Goal: Information Seeking & Learning: Learn about a topic

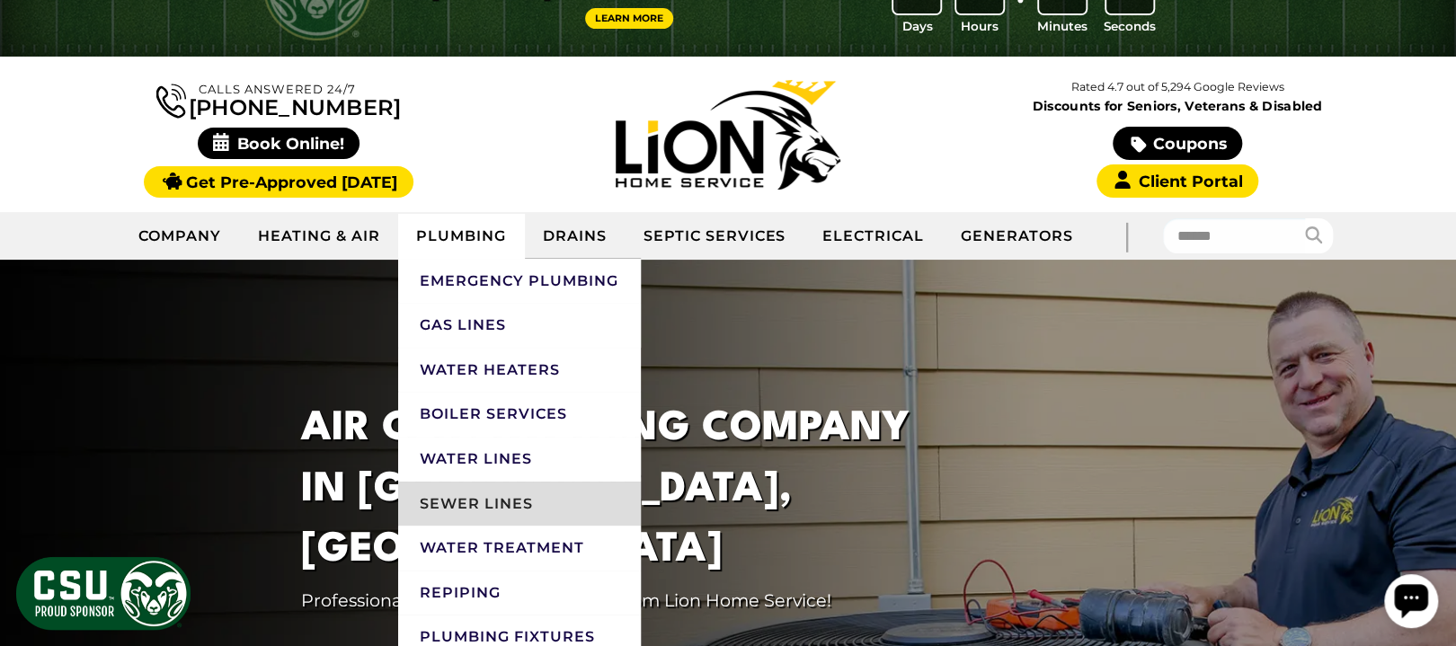
scroll to position [119, 0]
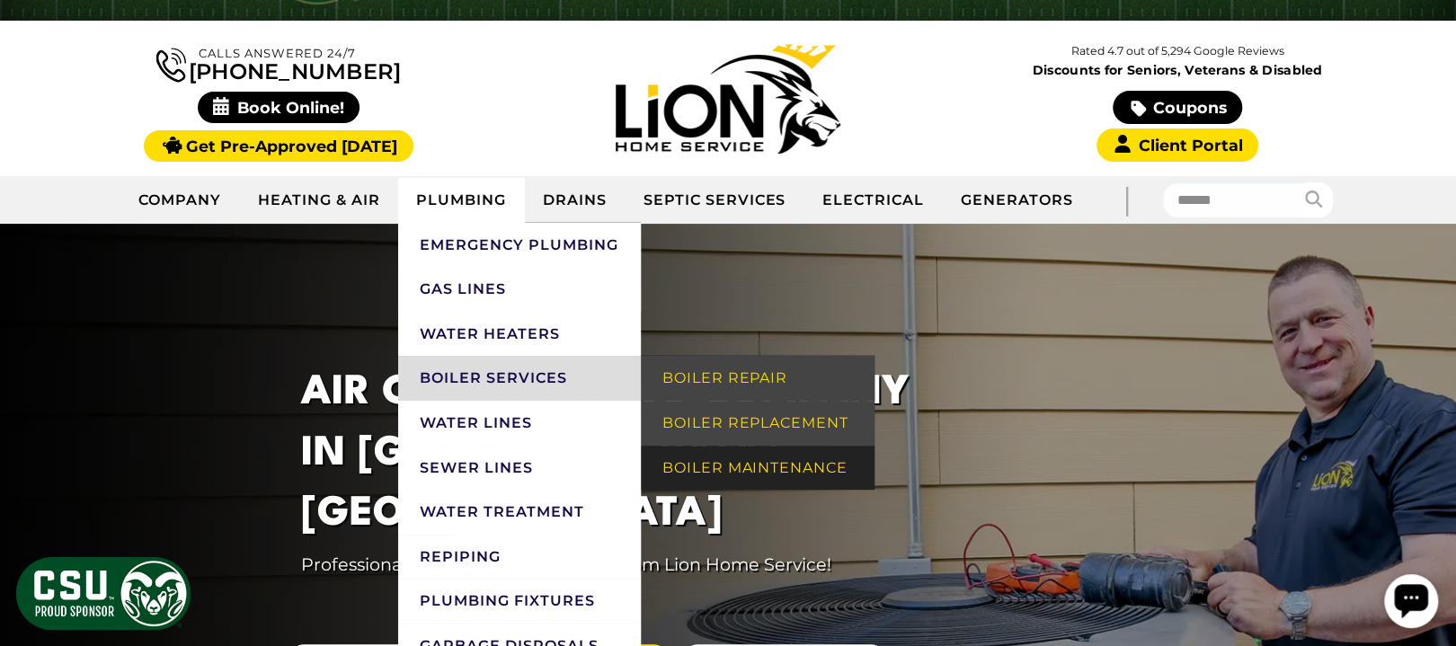
click at [788, 491] on link "Boiler Maintenance" at bounding box center [758, 468] width 234 height 45
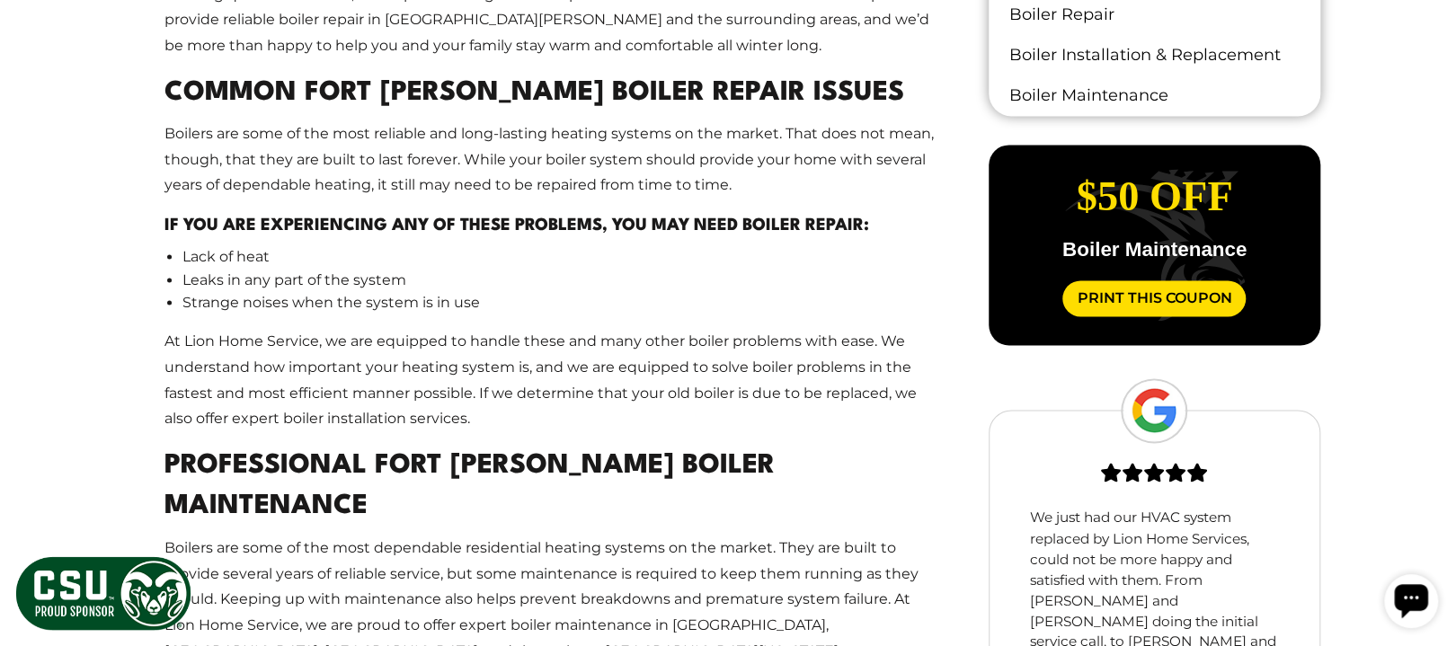
scroll to position [1438, 0]
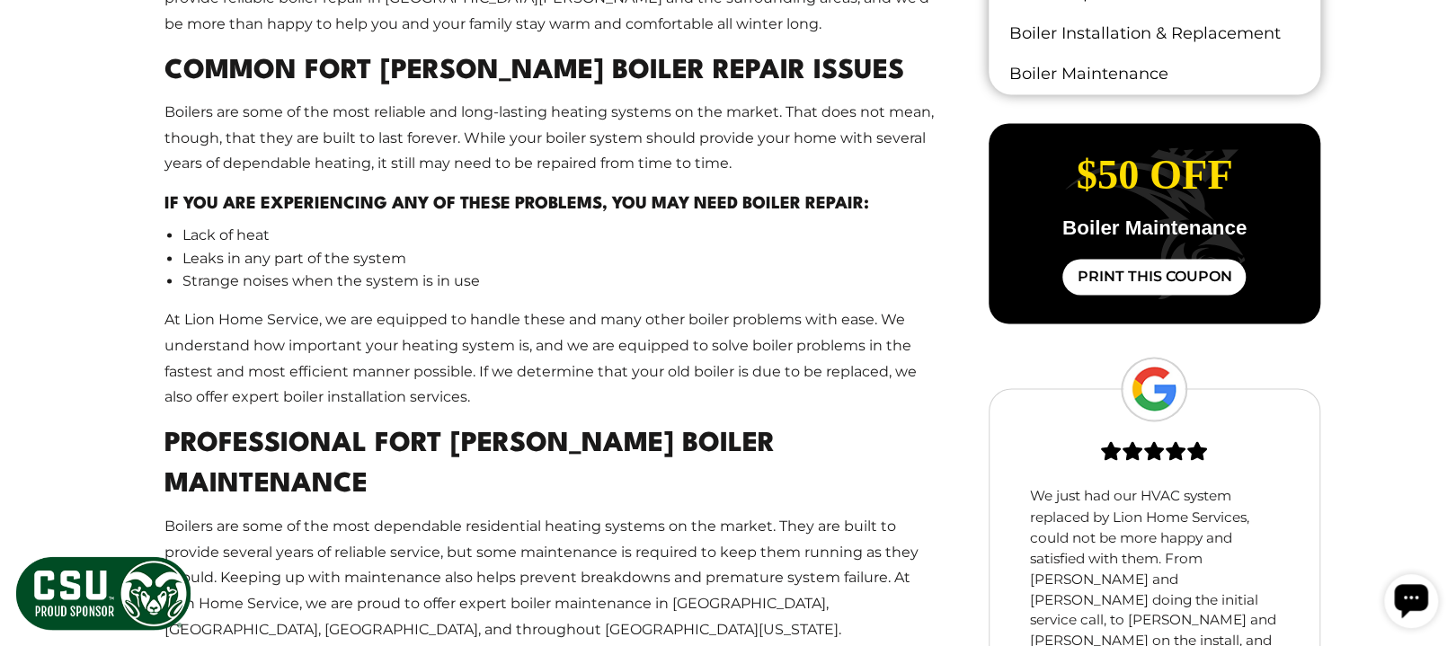
click at [1154, 295] on link "Print This Coupon" at bounding box center [1153, 277] width 183 height 36
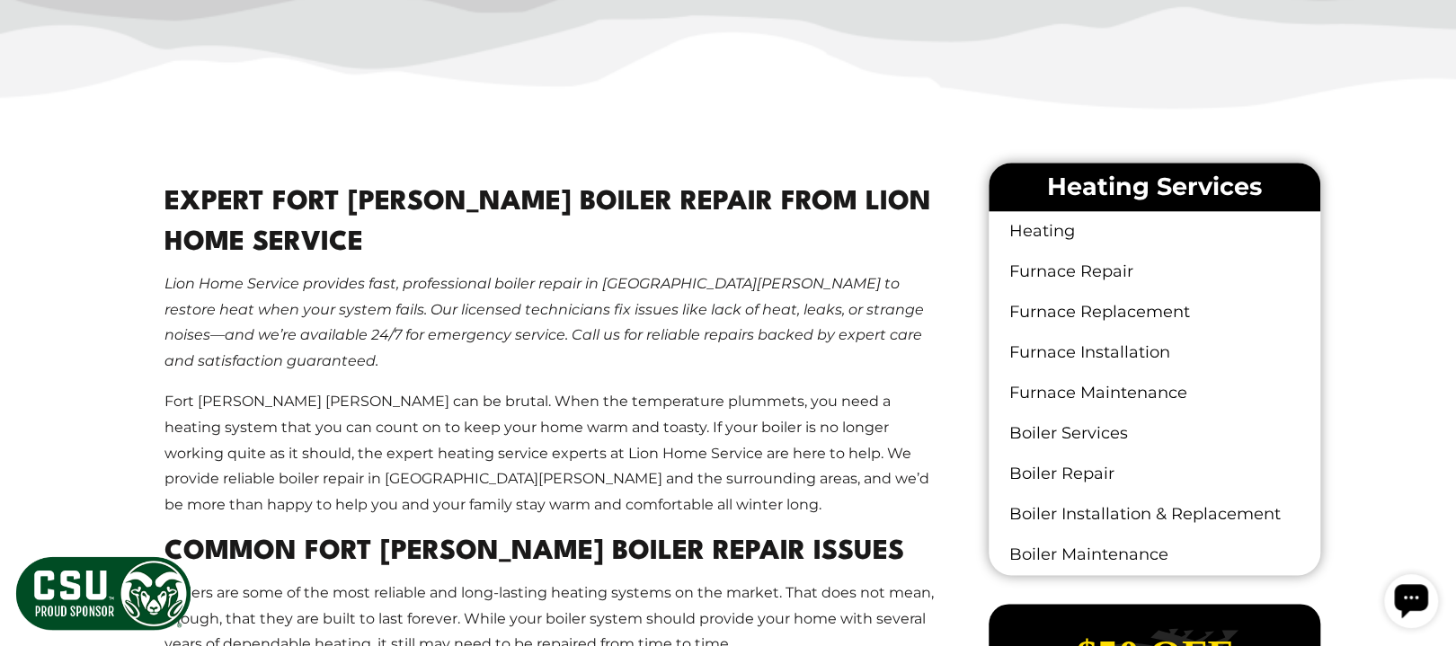
scroll to position [240, 0]
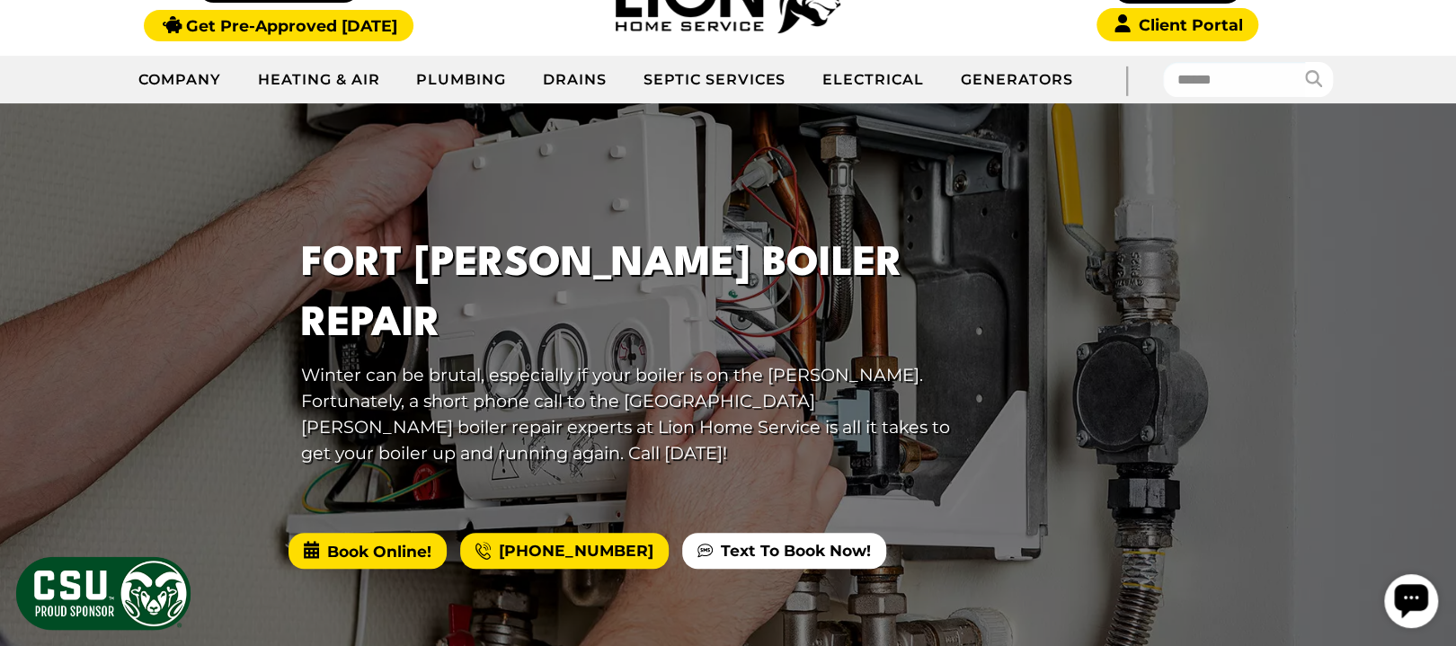
click at [376, 564] on span "Book Online!" at bounding box center [367, 551] width 158 height 36
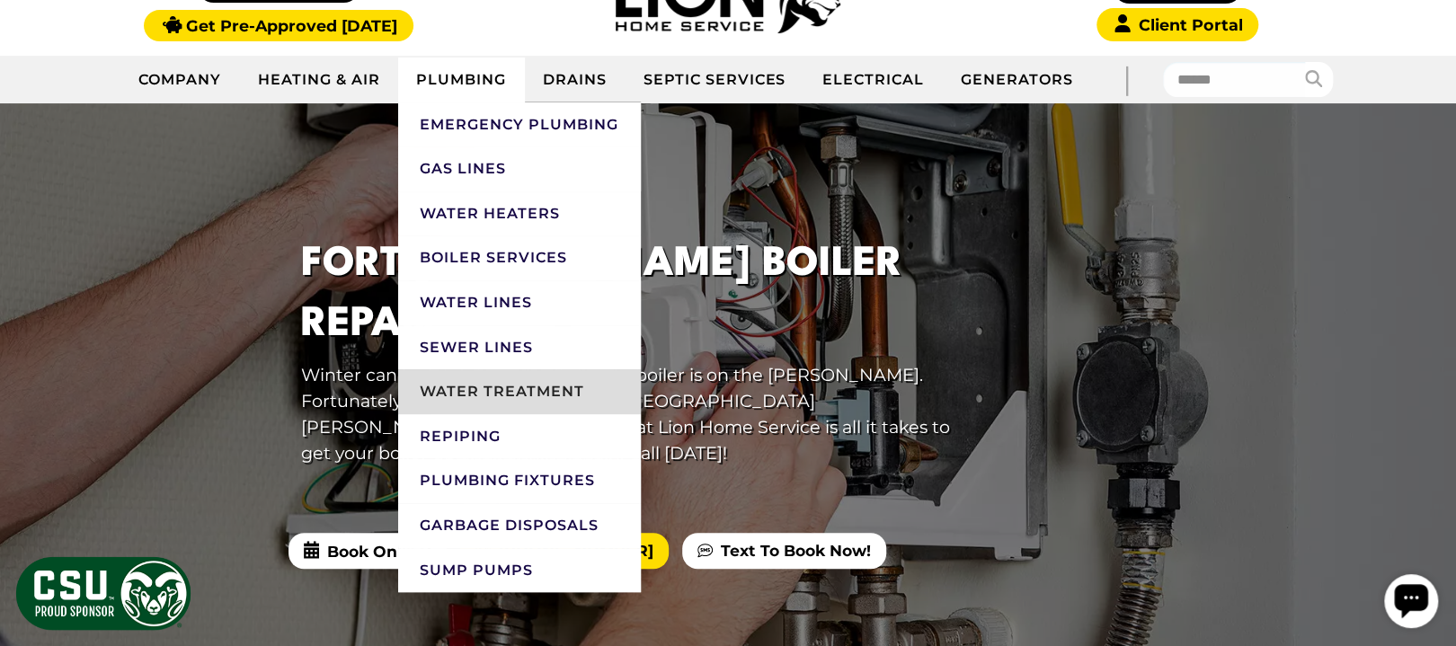
scroll to position [359, 0]
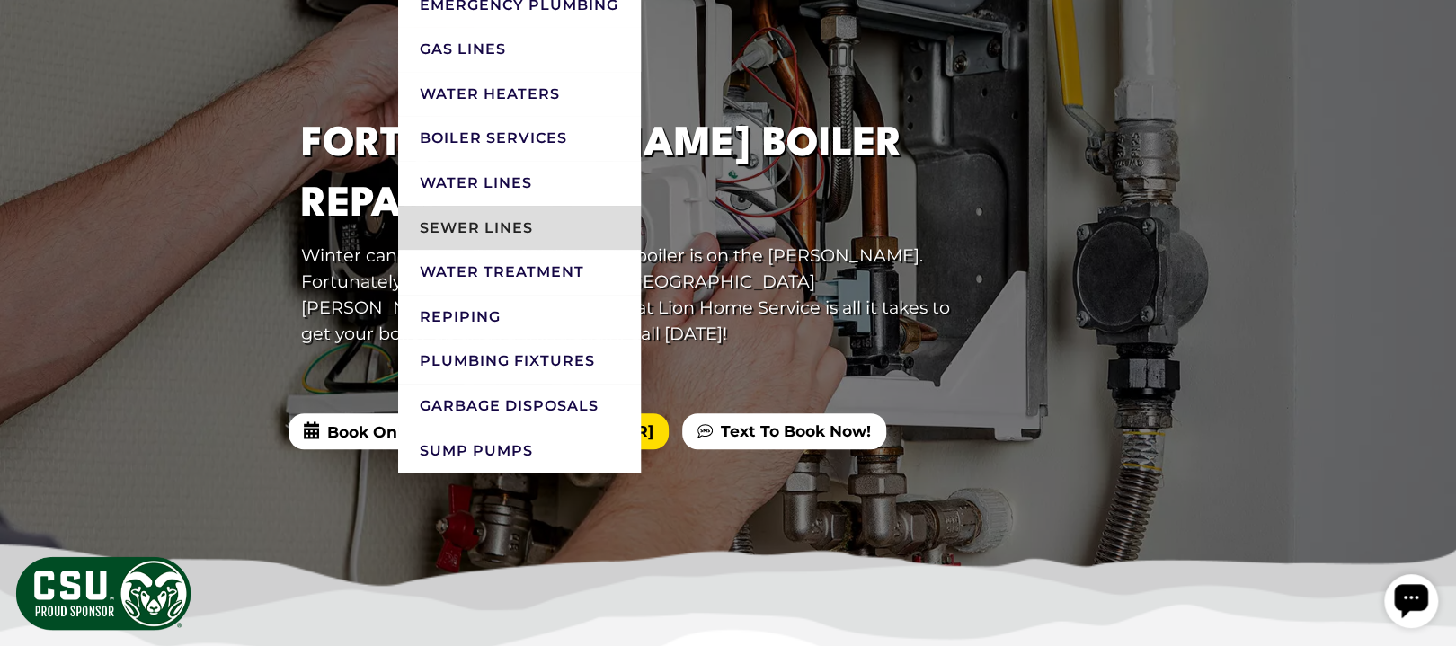
click at [465, 251] on link "Sewer Lines" at bounding box center [519, 228] width 242 height 45
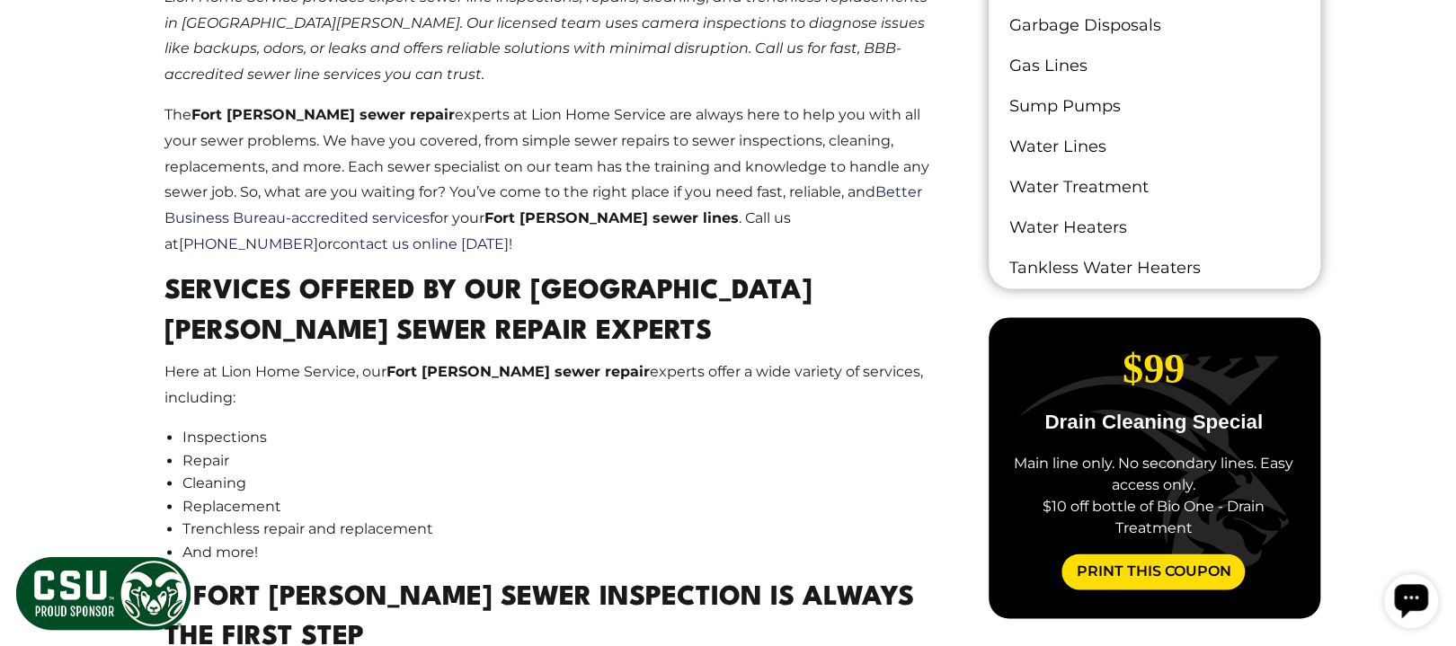
scroll to position [1438, 0]
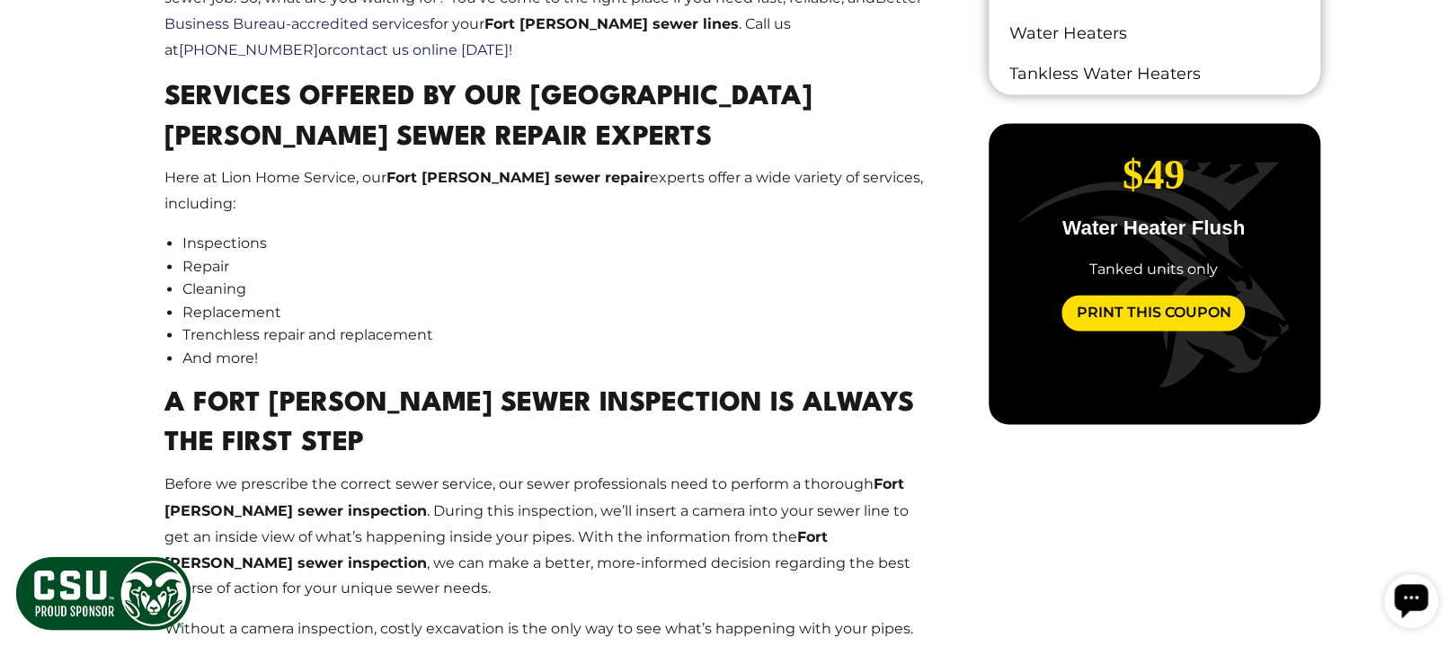
drag, startPoint x: 1125, startPoint y: 307, endPoint x: 1264, endPoint y: 299, distance: 139.5
click at [1333, 332] on div "Fast And Reliable Services For Fort Collins Sewer Lines Lion Home Service provi…" at bounding box center [727, 554] width 1213 height 1791
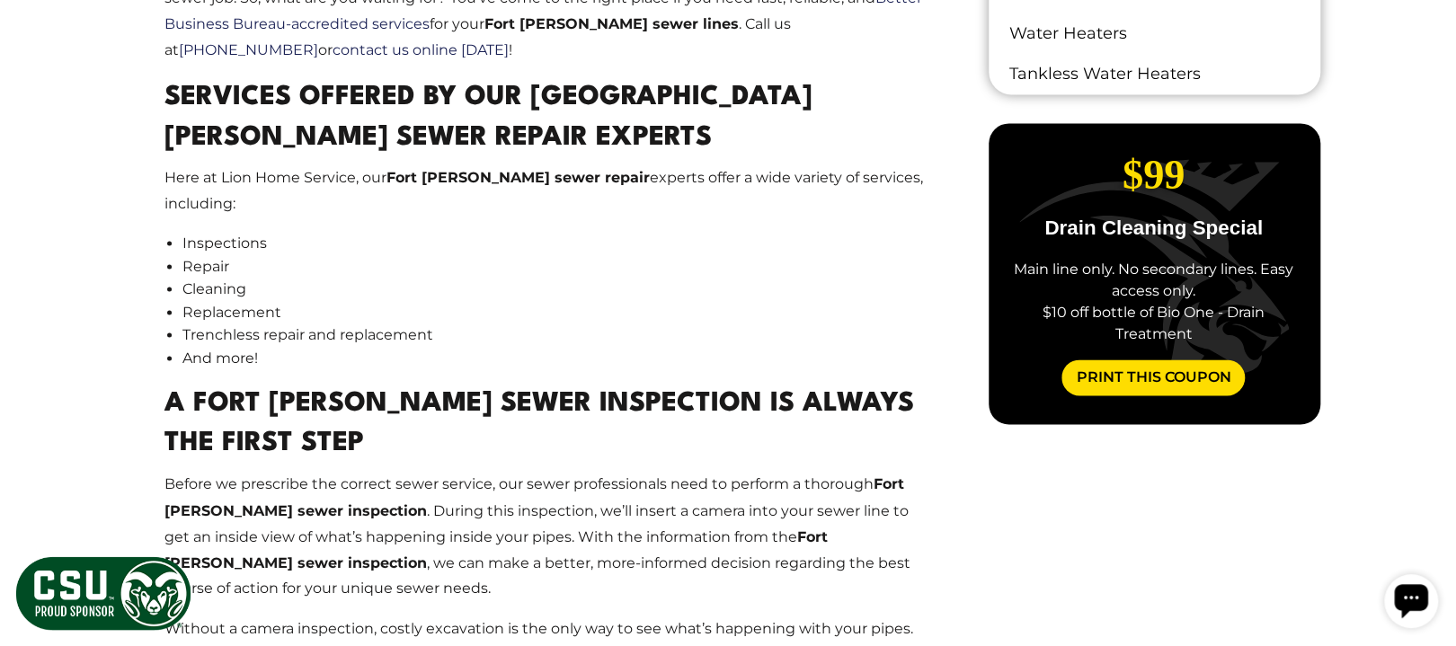
drag, startPoint x: 1093, startPoint y: 332, endPoint x: 898, endPoint y: 344, distance: 196.3
click at [898, 344] on div "Fast And Reliable Services For Fort Collins Sewer Lines Lion Home Service provi…" at bounding box center [727, 554] width 1213 height 1791
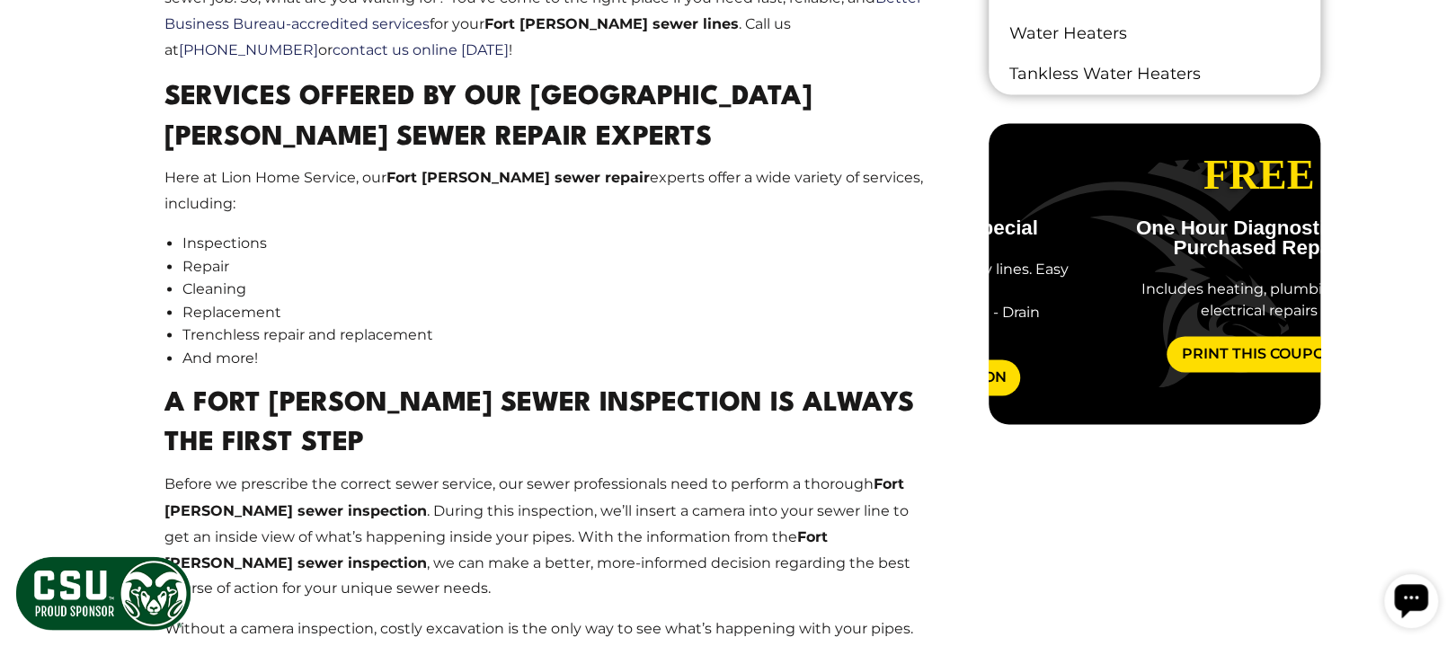
drag, startPoint x: 1250, startPoint y: 330, endPoint x: 1018, endPoint y: 371, distance: 235.5
click at [1018, 371] on div "$99 Drain Cleaning Special Main line only. No secondary lines. Easy access only…" at bounding box center [928, 273] width 301 height 243
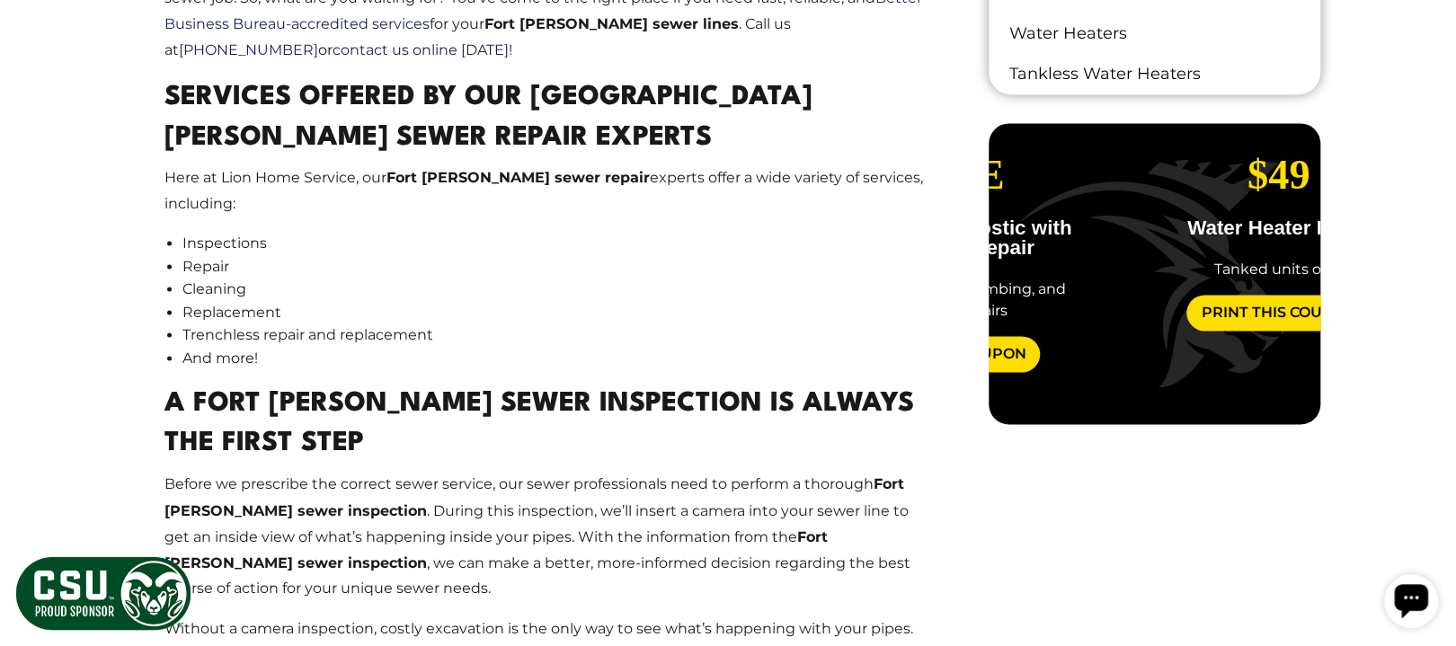
drag, startPoint x: 1195, startPoint y: 355, endPoint x: 944, endPoint y: 376, distance: 251.6
click at [961, 378] on div "Fast And Reliable Services For Fort Collins Sewer Lines Lion Home Service provi…" at bounding box center [727, 554] width 1213 height 1791
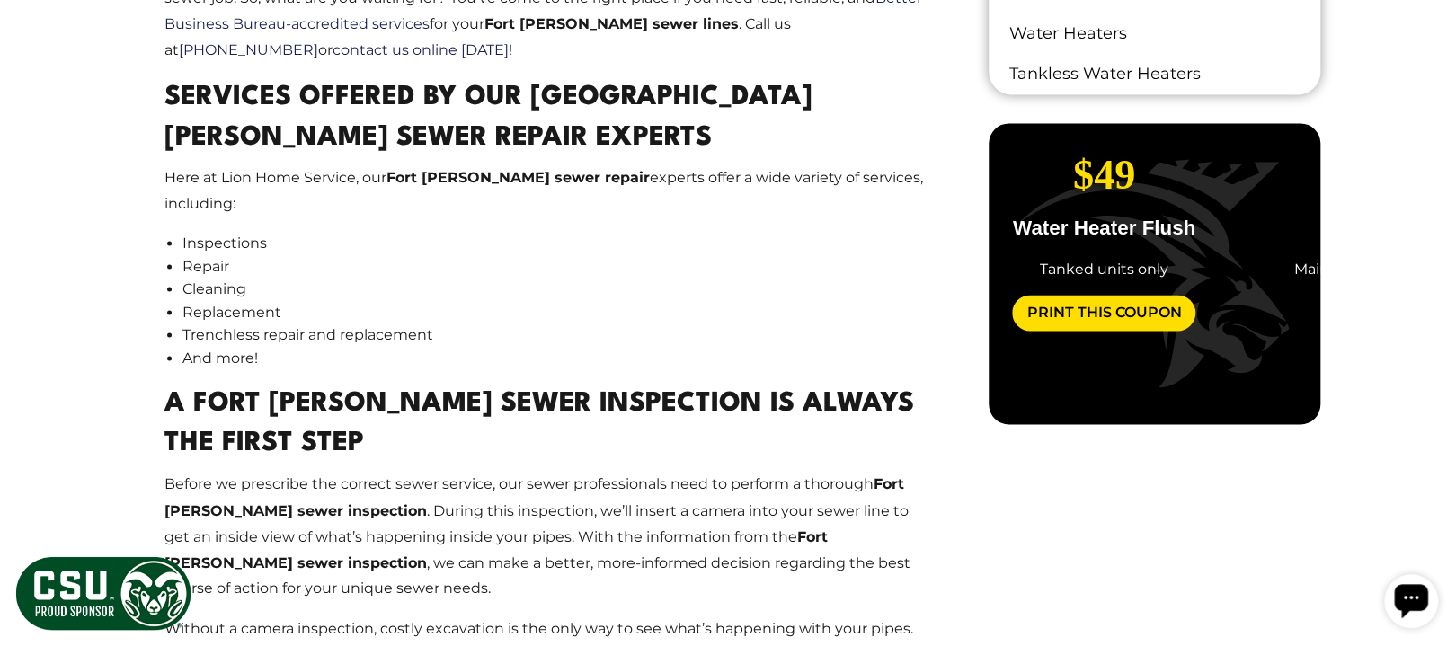
drag, startPoint x: 1169, startPoint y: 332, endPoint x: 1033, endPoint y: 339, distance: 135.9
click at [1040, 330] on div "$49 Water Heater Flush Tanked units only Print This Coupon" at bounding box center [1103, 241] width 301 height 178
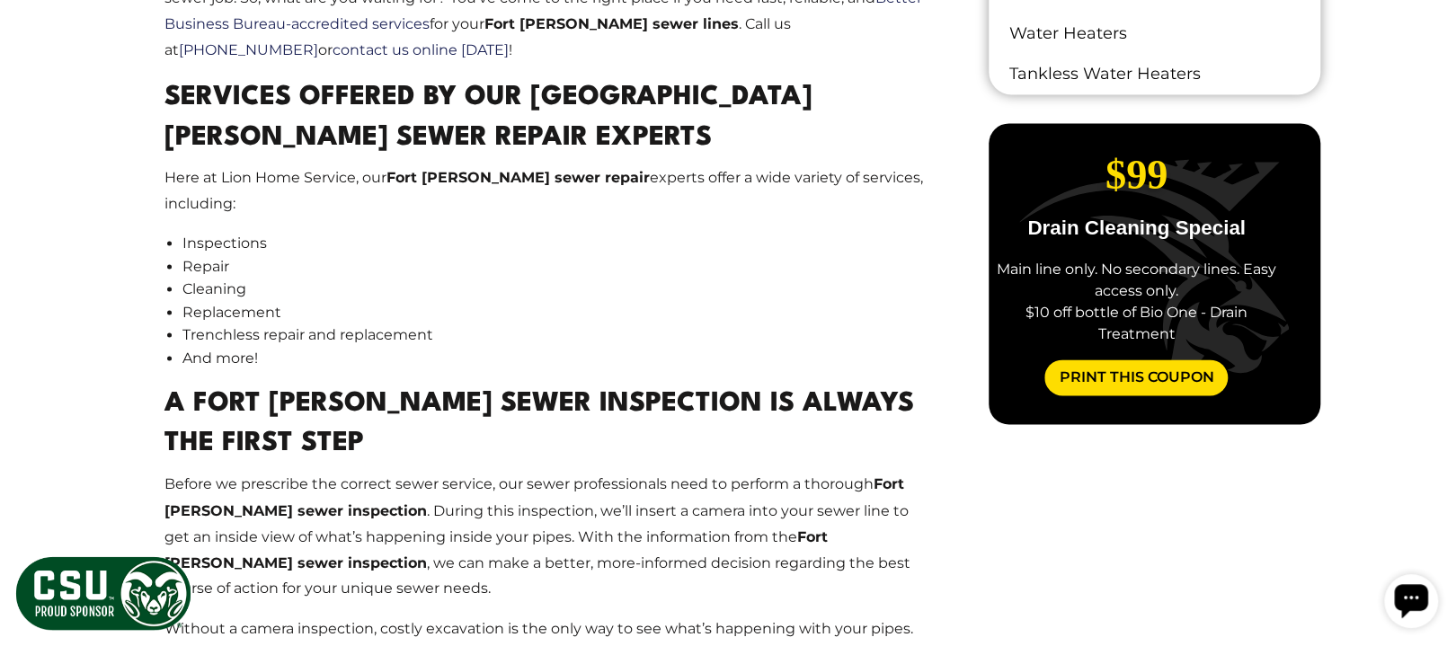
drag, startPoint x: 1161, startPoint y: 339, endPoint x: 1144, endPoint y: 345, distance: 18.2
click at [1144, 345] on div "$99 Drain Cleaning Special Main line only. No secondary lines. Easy access only…" at bounding box center [1136, 273] width 301 height 243
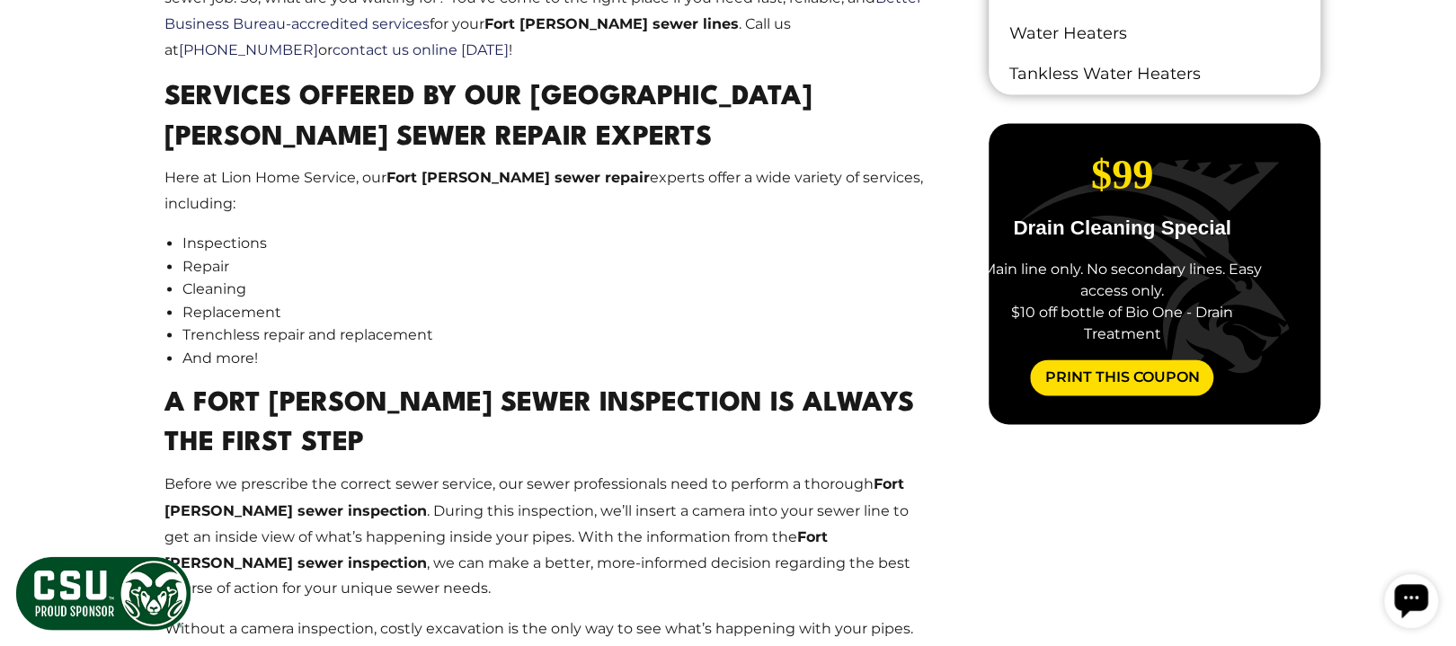
drag, startPoint x: 1144, startPoint y: 345, endPoint x: 1053, endPoint y: 337, distance: 91.1
click at [1053, 337] on div "$99 Drain Cleaning Special Main line only. No secondary lines. Easy access only…" at bounding box center [1121, 273] width 301 height 243
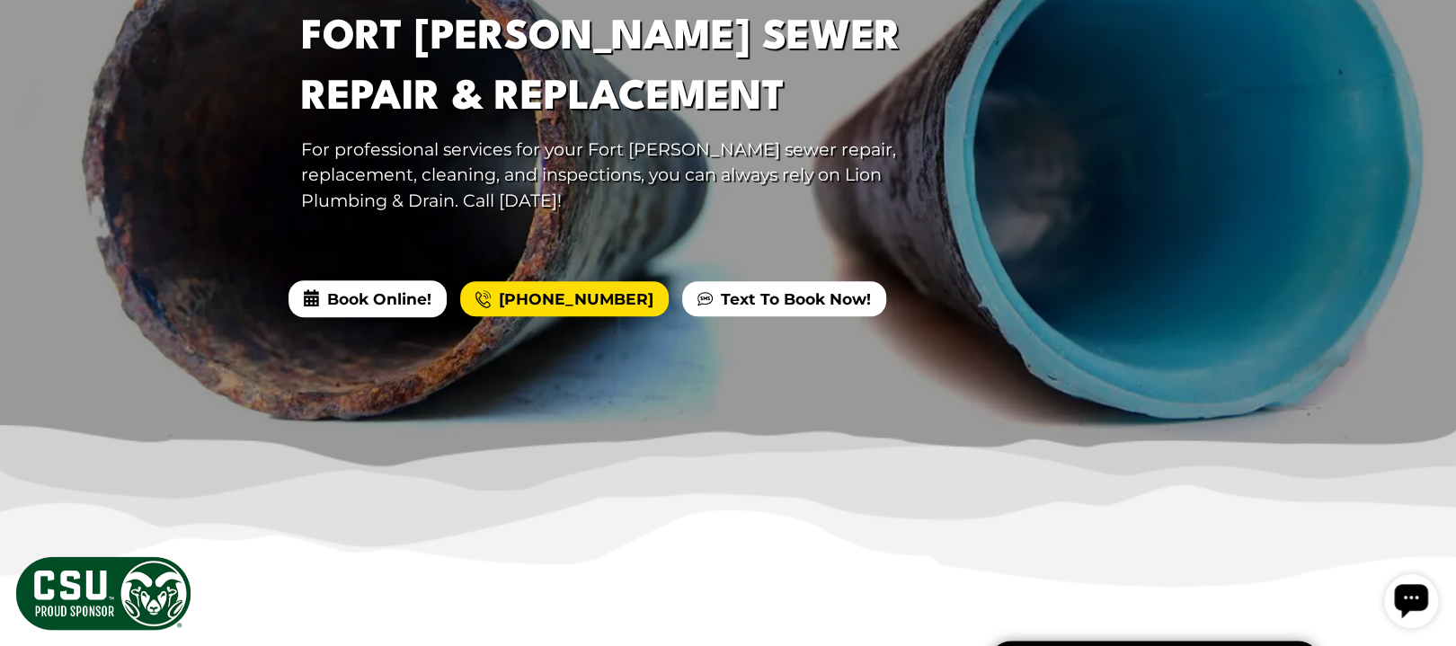
scroll to position [0, 0]
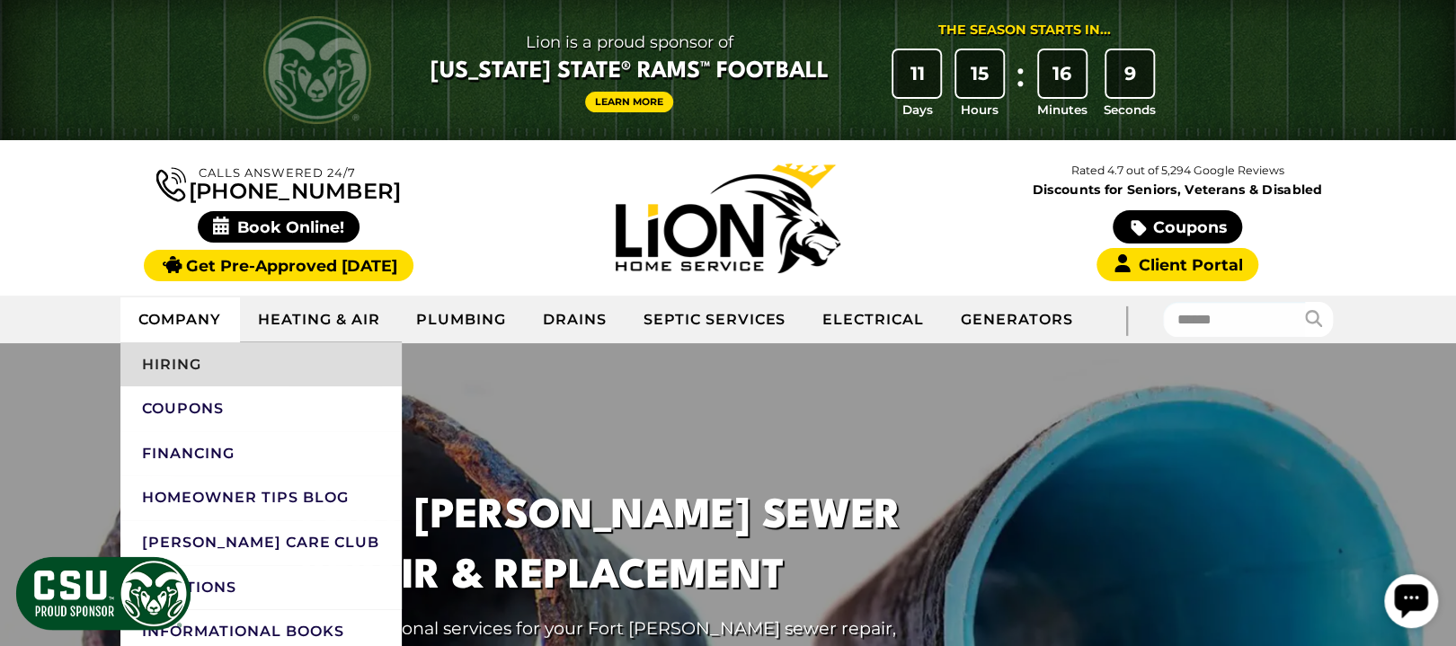
click at [120, 387] on link "Hiring" at bounding box center [260, 364] width 281 height 45
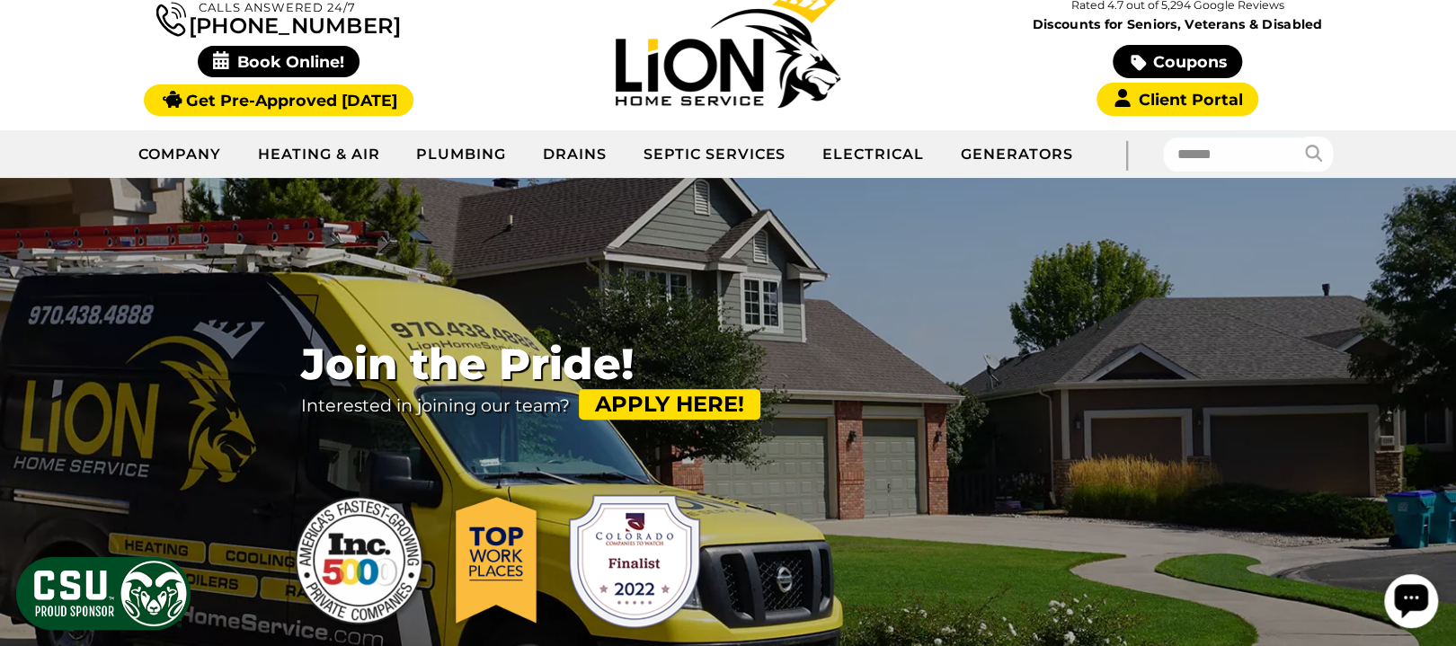
scroll to position [119, 0]
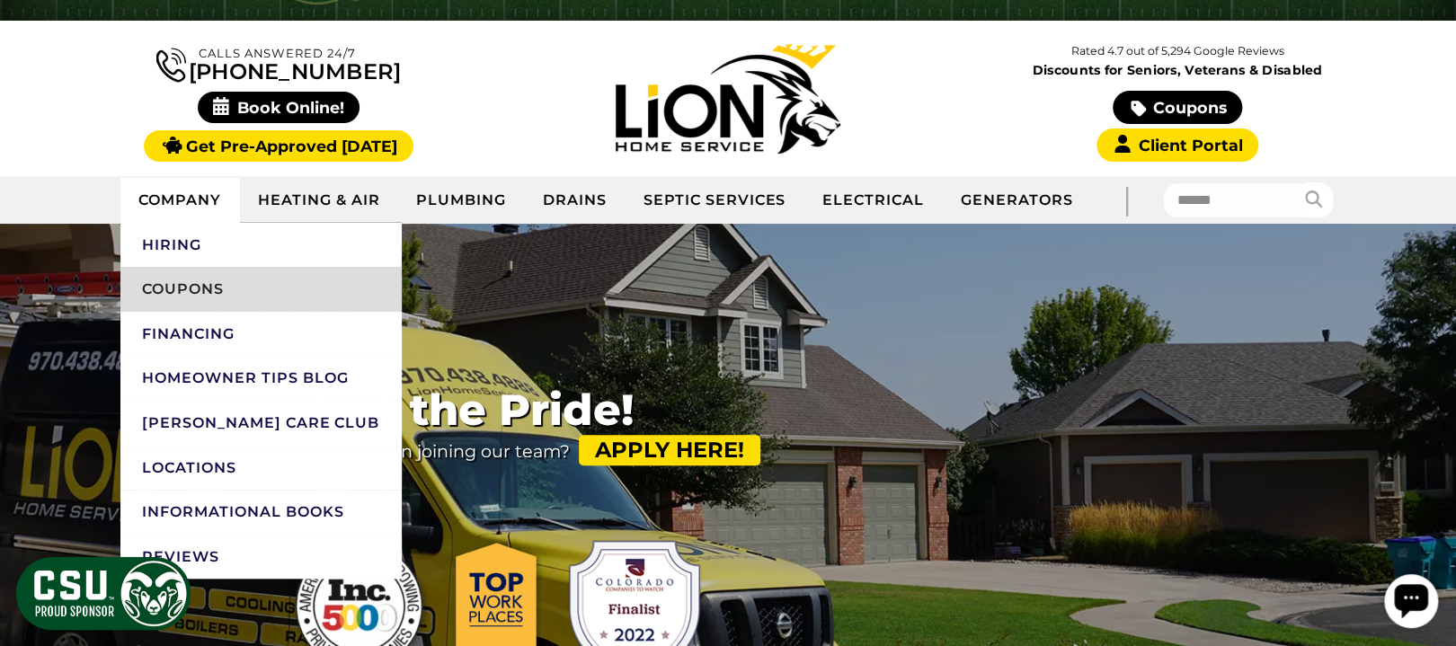
click at [120, 312] on link "Coupons" at bounding box center [260, 289] width 281 height 45
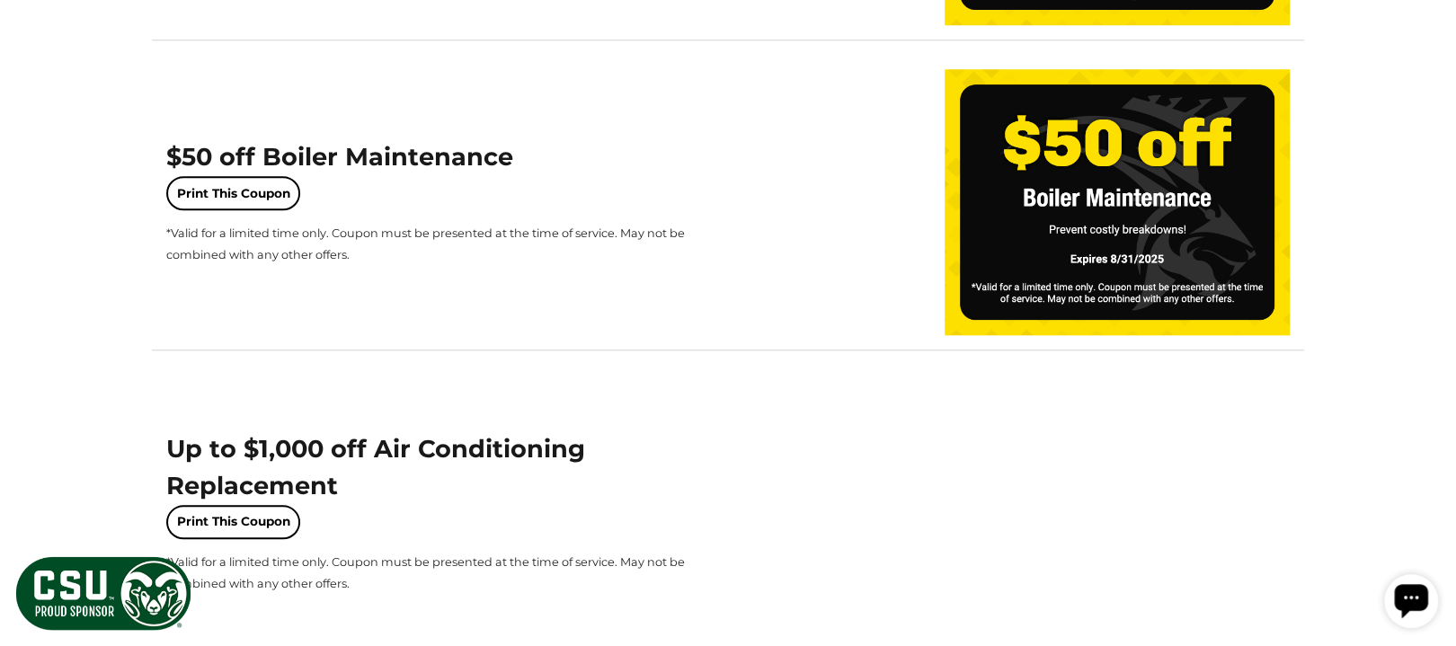
scroll to position [958, 0]
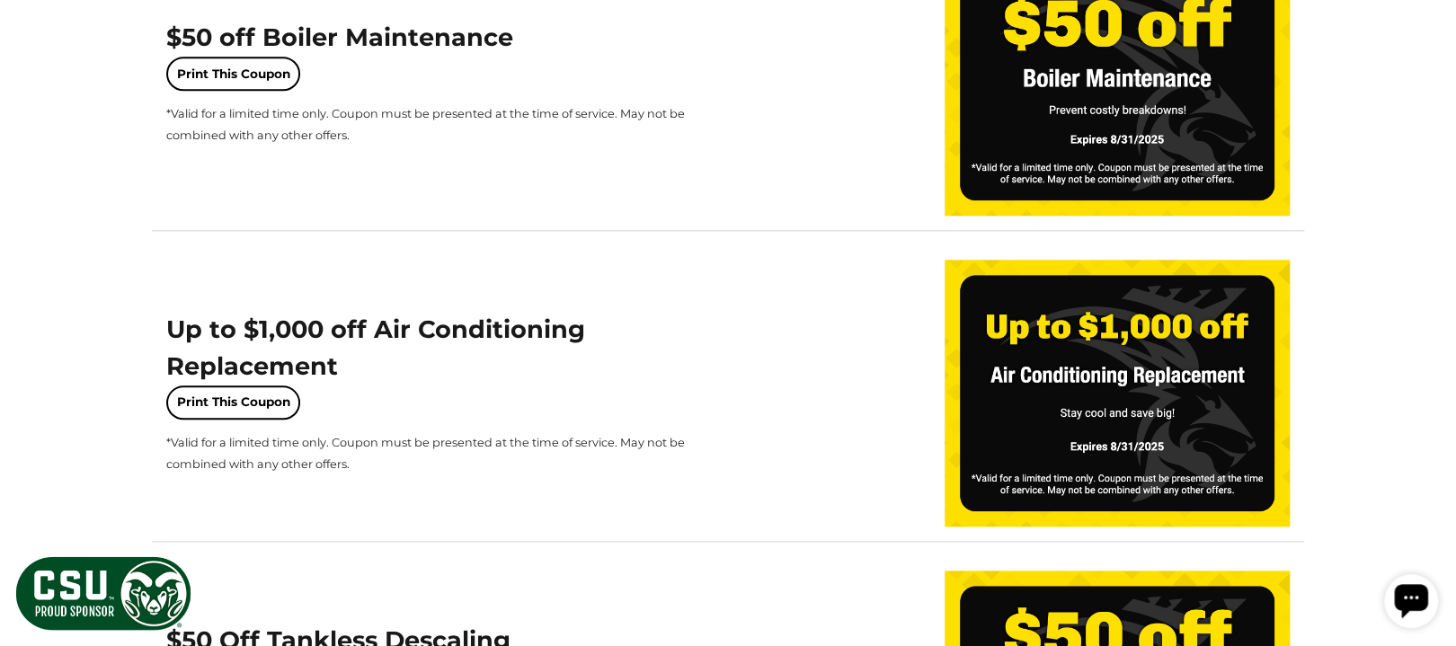
click at [995, 216] on img at bounding box center [1116, 83] width 345 height 266
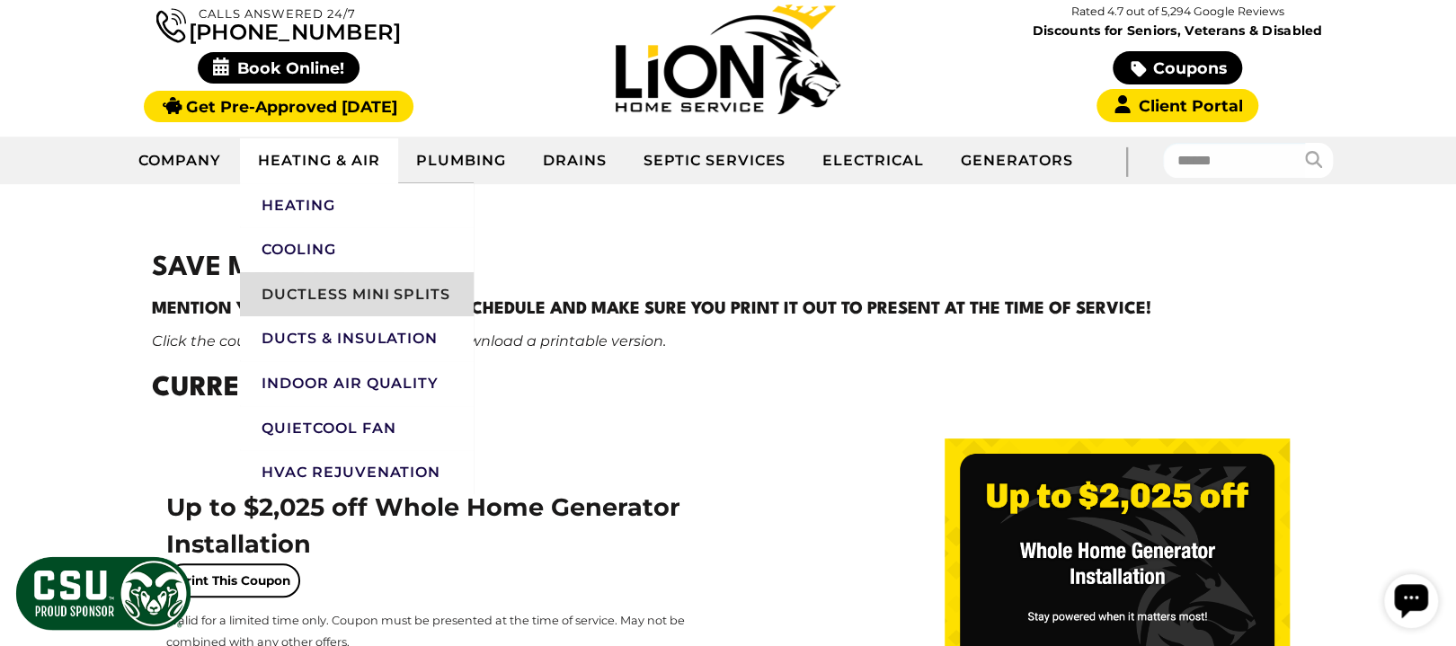
scroll to position [240, 0]
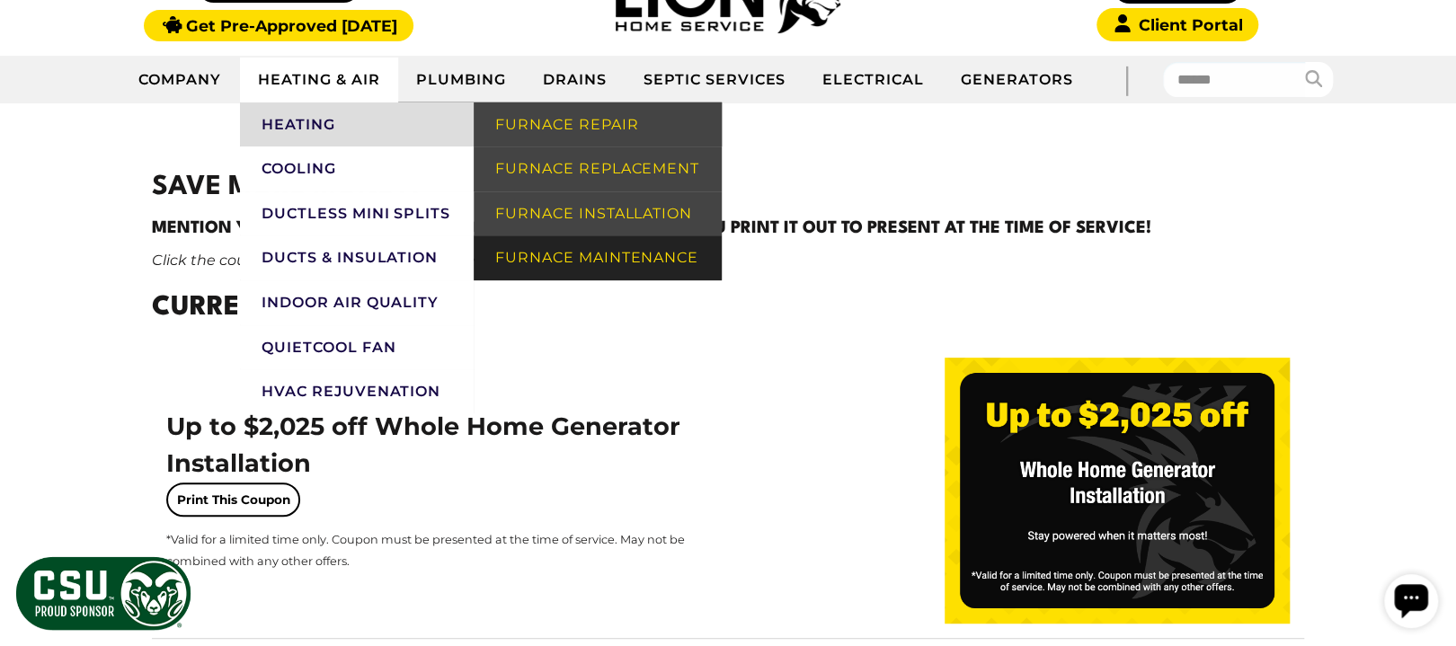
click at [557, 280] on link "Furnace Maintenance" at bounding box center [598, 257] width 248 height 45
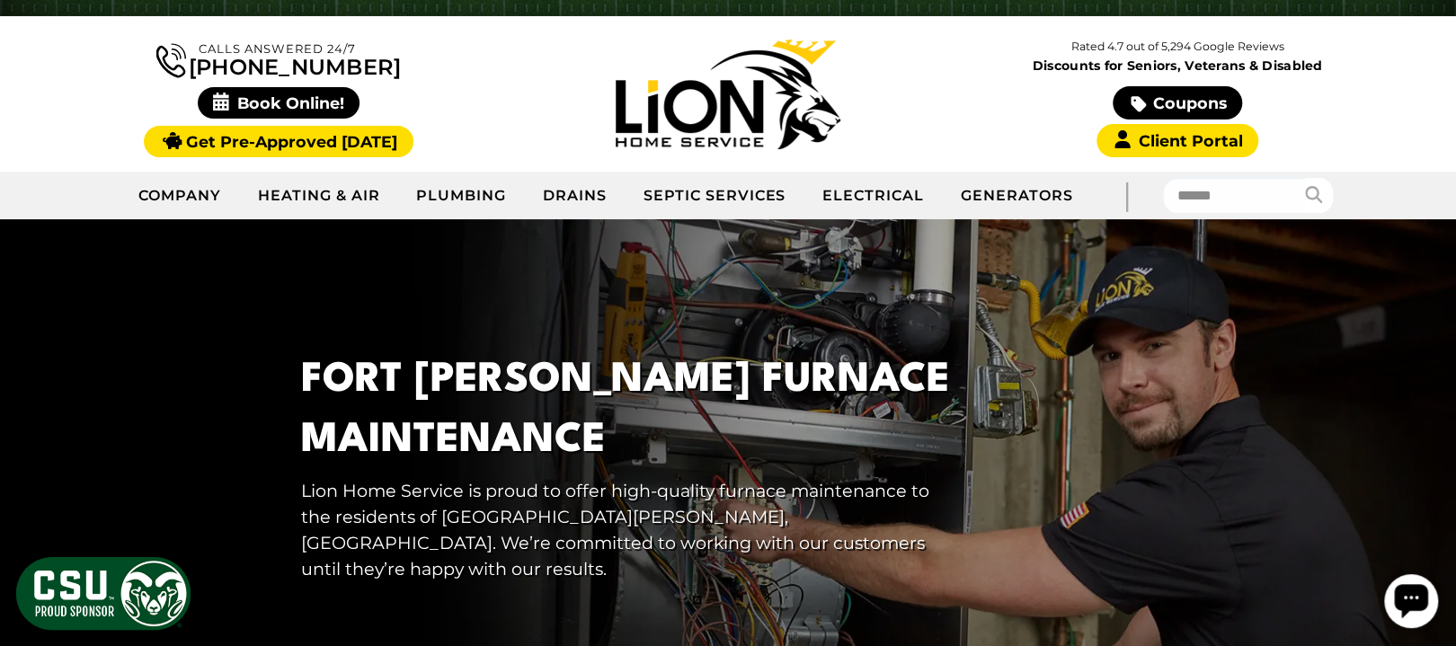
scroll to position [119, 0]
